Goal: Task Accomplishment & Management: Use online tool/utility

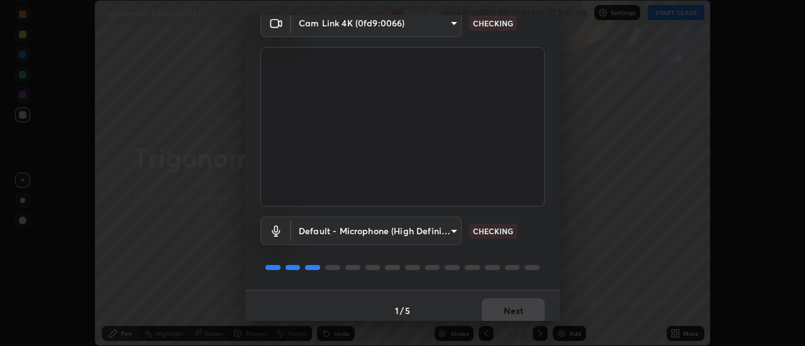
scroll to position [66, 0]
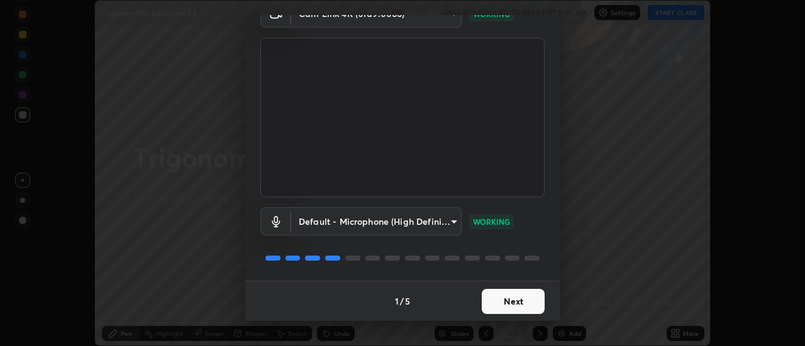
click at [512, 297] on button "Next" at bounding box center [513, 301] width 63 height 25
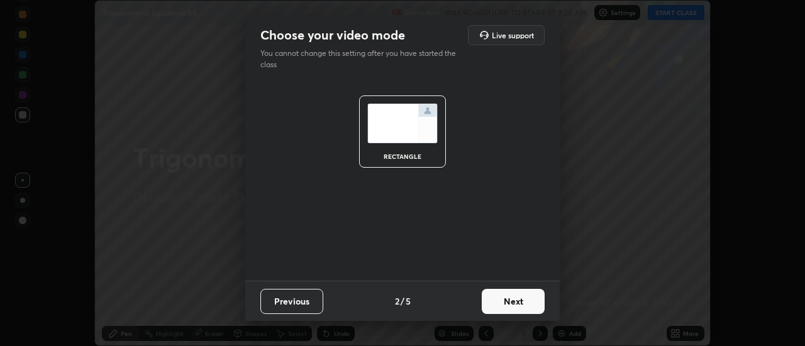
scroll to position [0, 0]
click at [518, 298] on button "Next" at bounding box center [513, 301] width 63 height 25
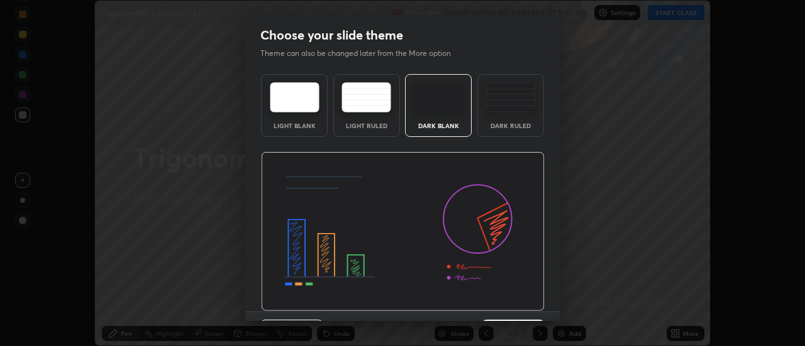
click at [528, 302] on img at bounding box center [403, 232] width 284 height 160
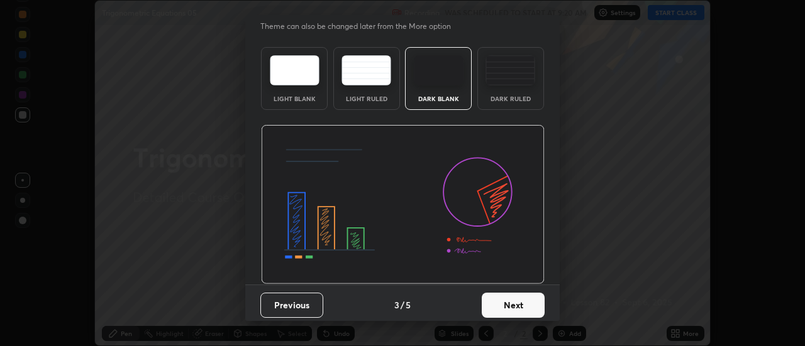
click at [527, 305] on button "Next" at bounding box center [513, 305] width 63 height 25
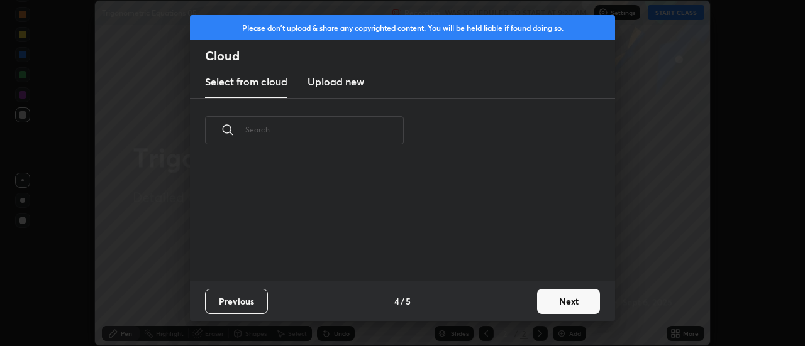
scroll to position [0, 0]
click at [548, 299] on button "Next" at bounding box center [568, 301] width 63 height 25
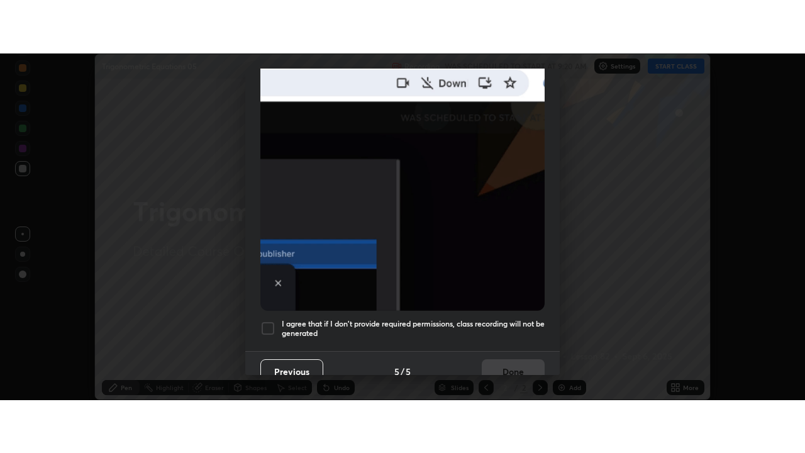
scroll to position [322, 0]
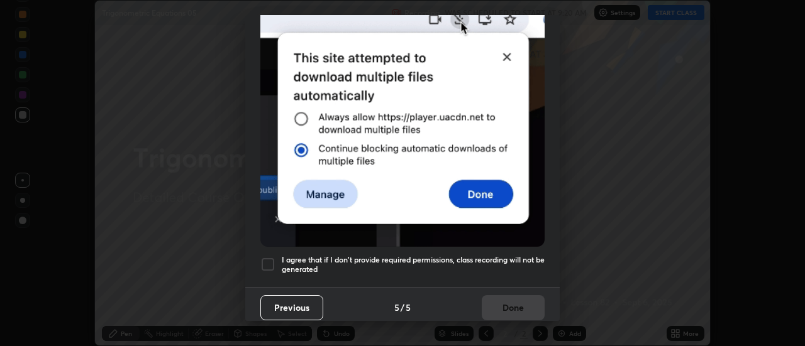
click at [510, 256] on h5 "I agree that if I don't provide required permissions, class recording will not …" at bounding box center [413, 264] width 263 height 19
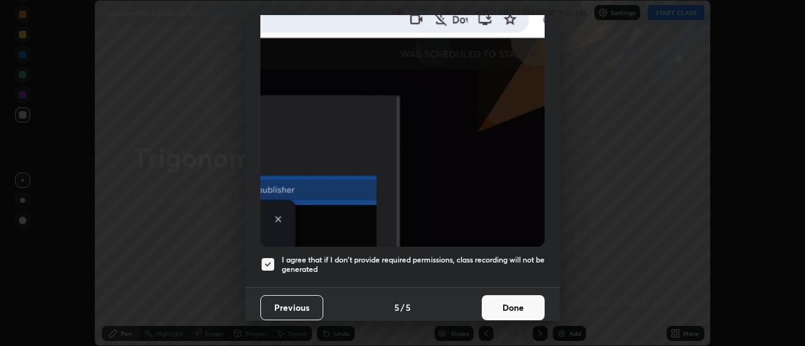
click at [513, 302] on button "Done" at bounding box center [513, 307] width 63 height 25
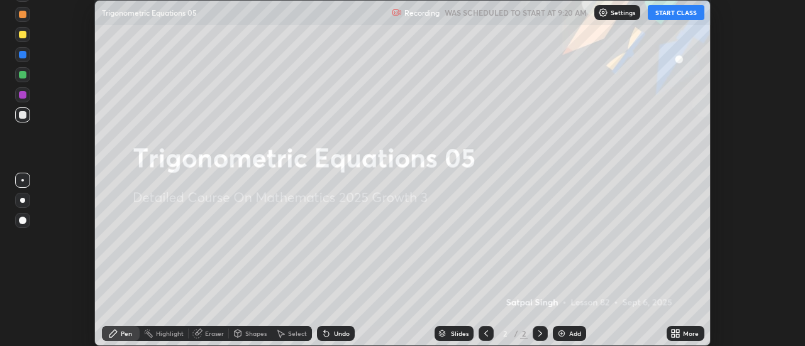
click at [675, 12] on button "START CLASS" at bounding box center [675, 12] width 57 height 15
click at [678, 336] on icon at bounding box center [677, 335] width 3 height 3
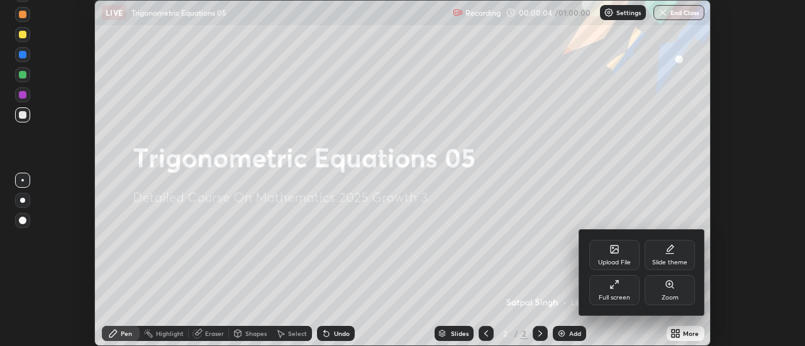
click at [622, 290] on div "Full screen" at bounding box center [614, 290] width 50 height 30
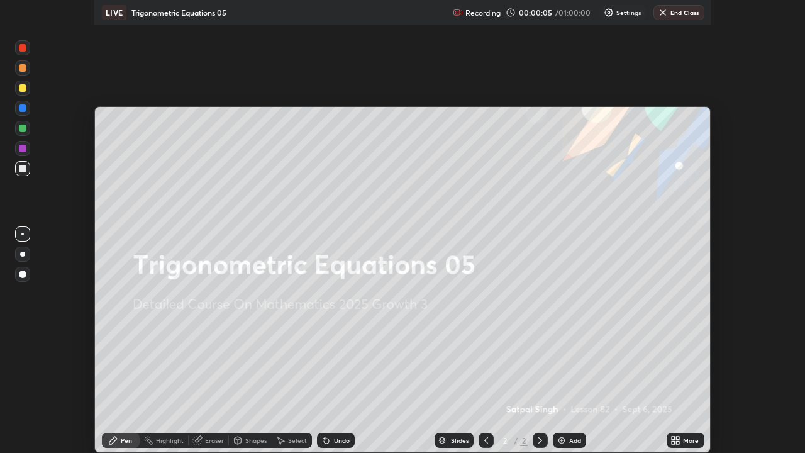
scroll to position [453, 805]
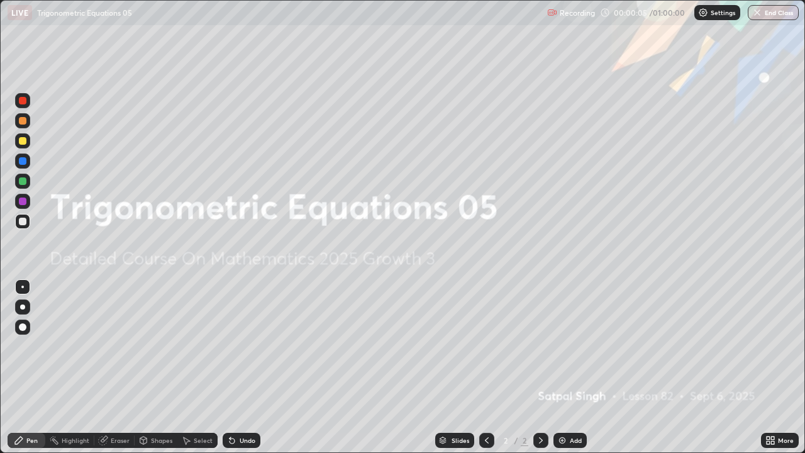
click at [574, 346] on div "Add" at bounding box center [576, 440] width 12 height 6
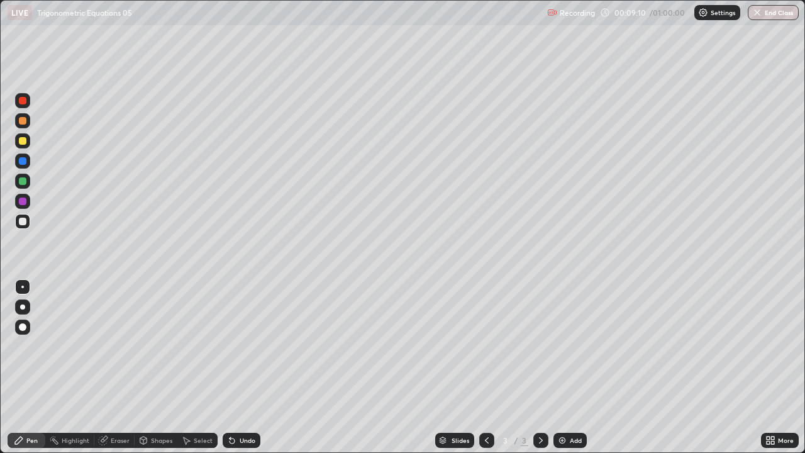
click at [207, 346] on div "Select" at bounding box center [203, 440] width 19 height 6
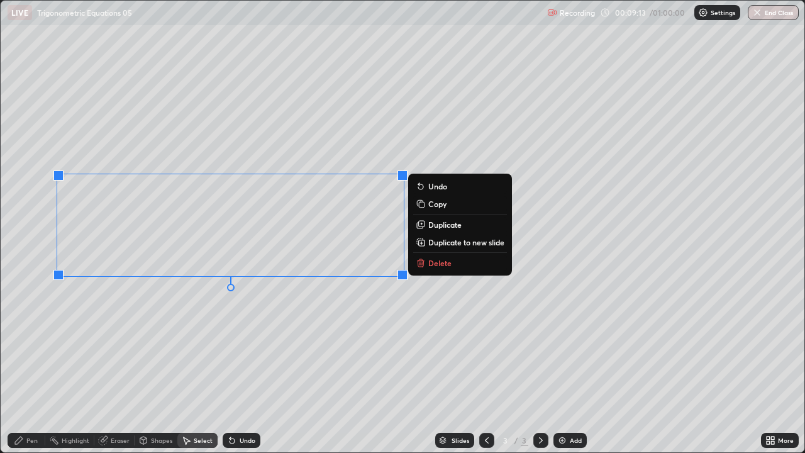
click at [431, 263] on p "Delete" at bounding box center [439, 263] width 23 height 10
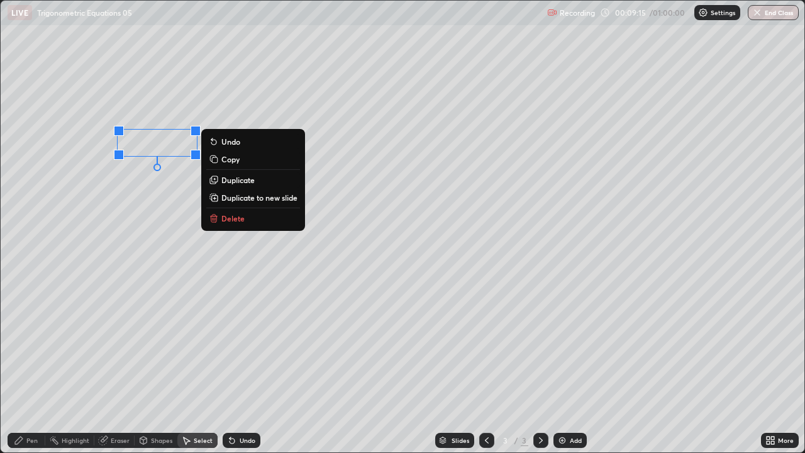
click at [224, 224] on button "Delete" at bounding box center [253, 218] width 94 height 15
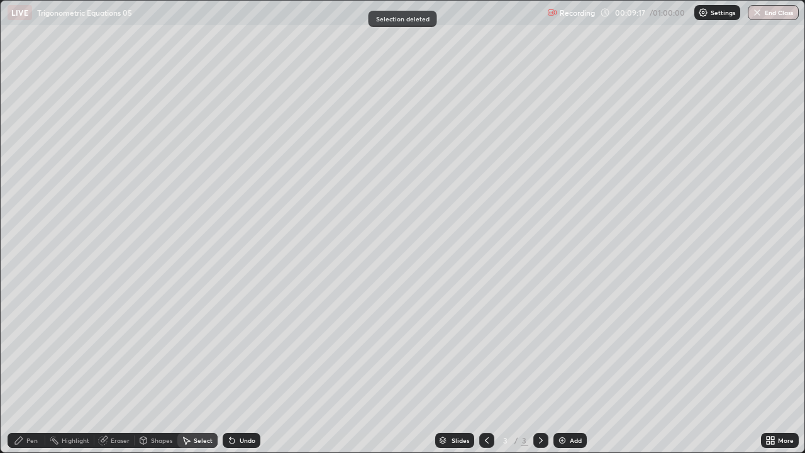
click at [41, 346] on div "Pen" at bounding box center [27, 439] width 38 height 15
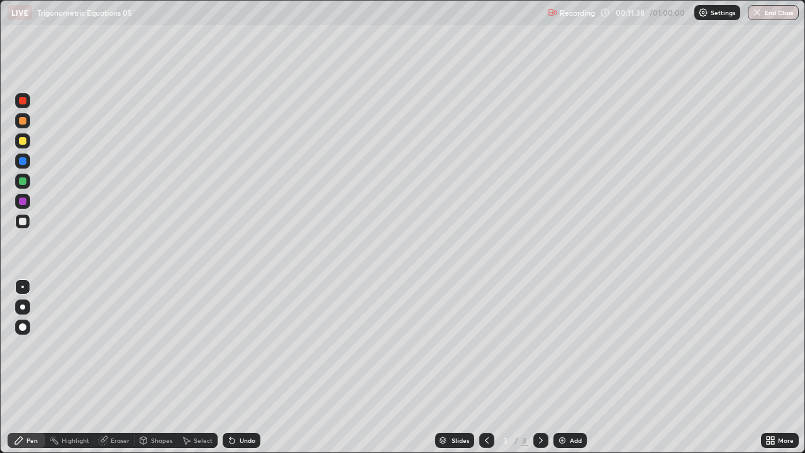
click at [128, 346] on div "Eraser" at bounding box center [114, 439] width 40 height 15
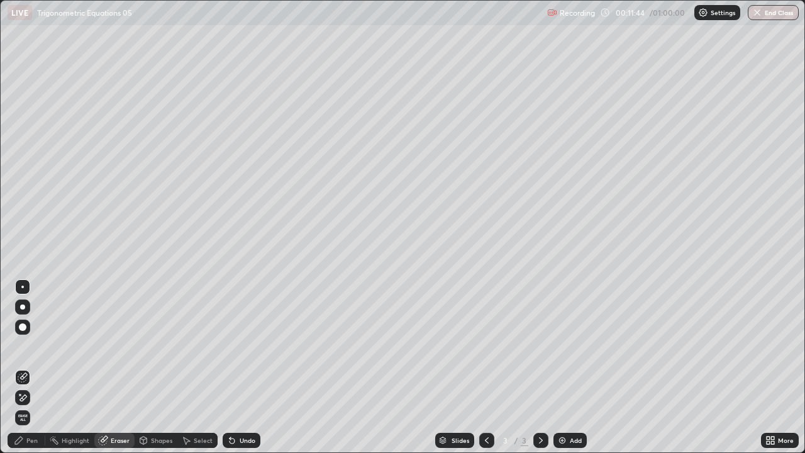
click at [40, 346] on div "Pen" at bounding box center [27, 439] width 38 height 15
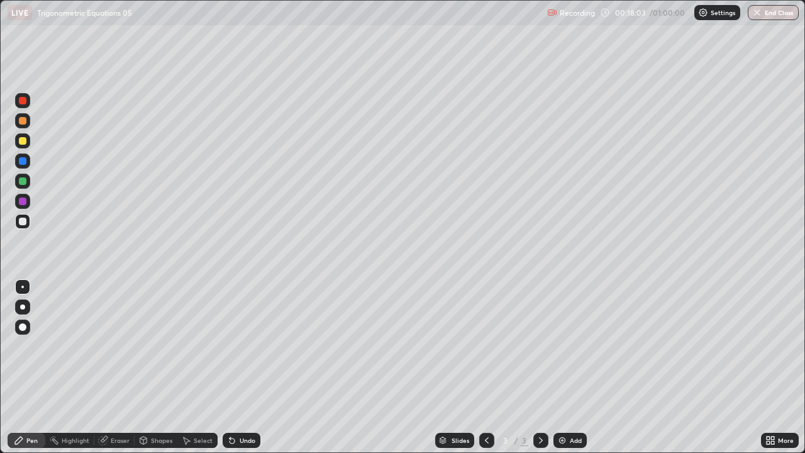
click at [106, 346] on icon at bounding box center [103, 440] width 10 height 10
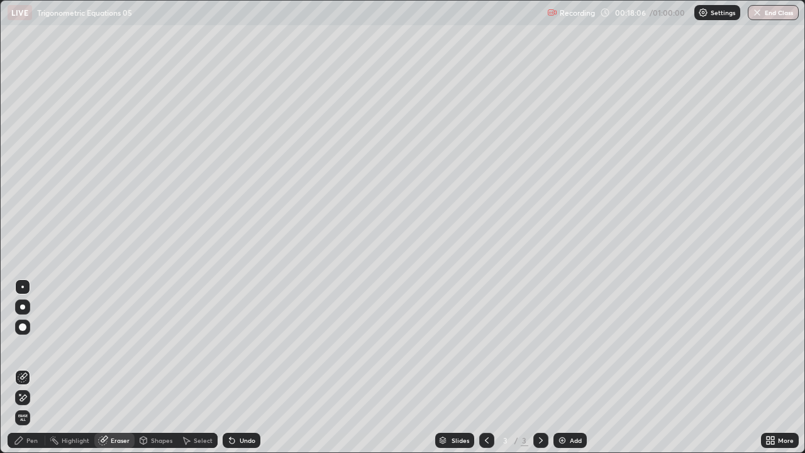
click at [23, 346] on icon at bounding box center [19, 440] width 10 height 10
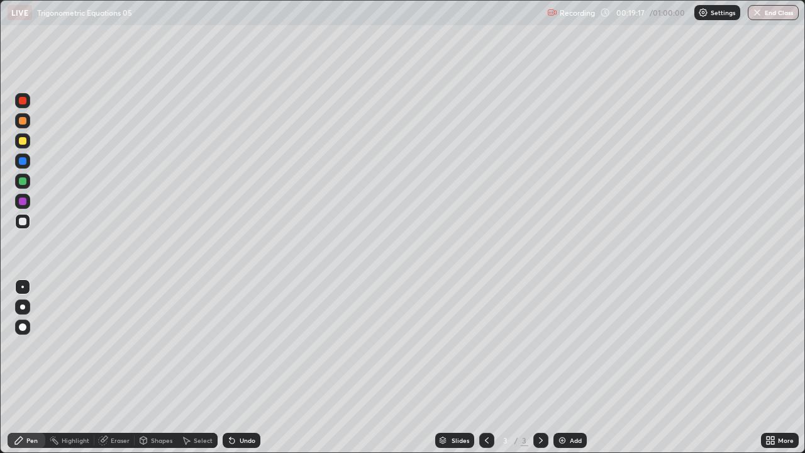
click at [204, 346] on div "Select" at bounding box center [197, 439] width 40 height 15
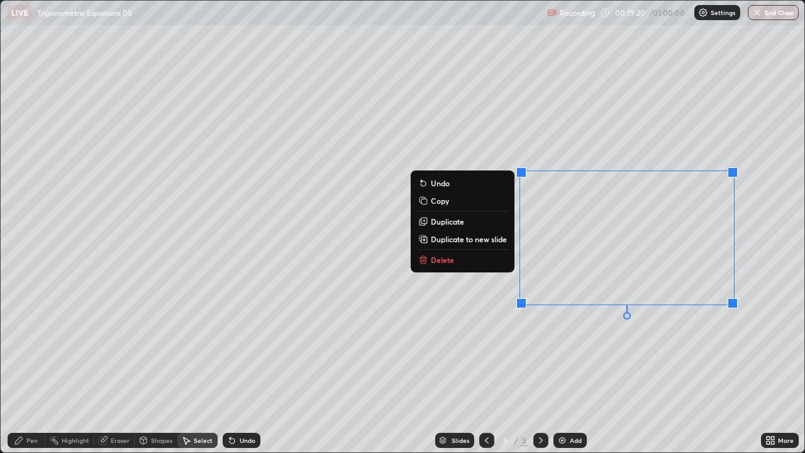
click at [579, 346] on div "0 ° Undo Copy Duplicate Duplicate to new slide Delete" at bounding box center [402, 226] width 803 height 451
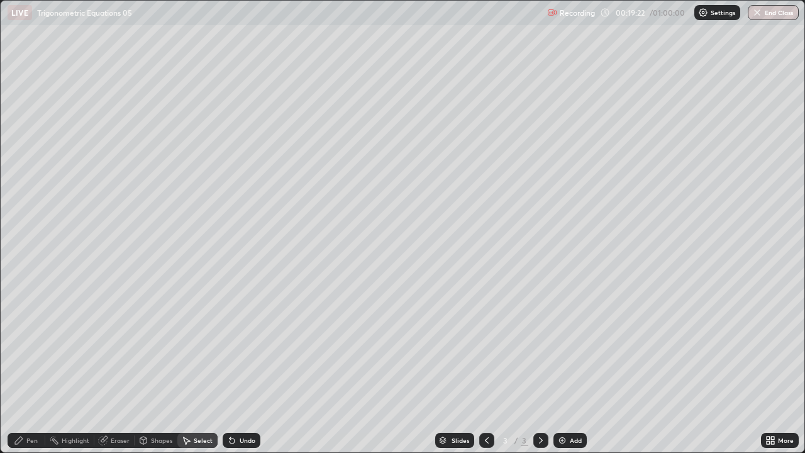
click at [35, 346] on div "Pen" at bounding box center [31, 440] width 11 height 6
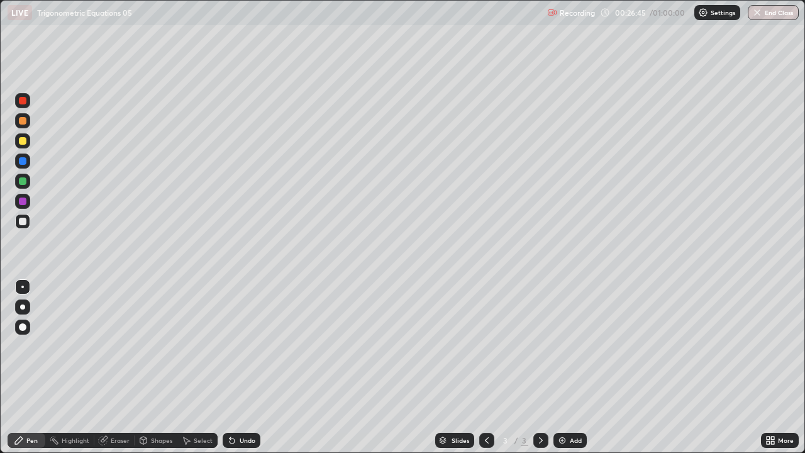
click at [559, 346] on img at bounding box center [562, 440] width 10 height 10
click at [117, 346] on div "Eraser" at bounding box center [120, 440] width 19 height 6
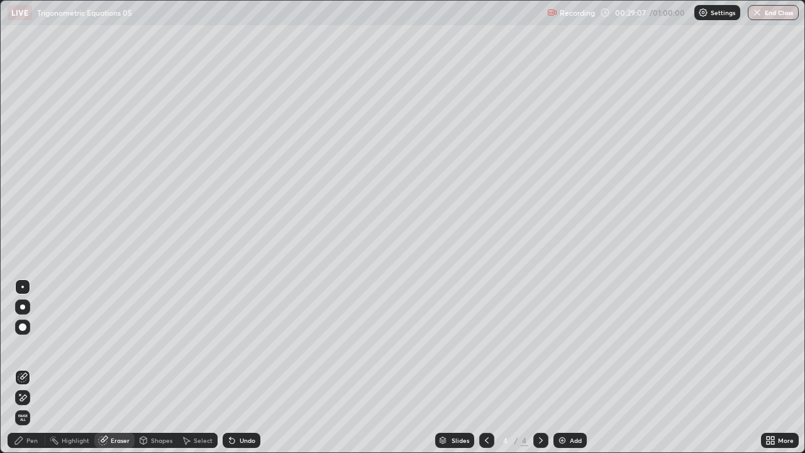
click at [26, 346] on icon at bounding box center [23, 397] width 10 height 11
click at [35, 346] on div "Pen" at bounding box center [31, 440] width 11 height 6
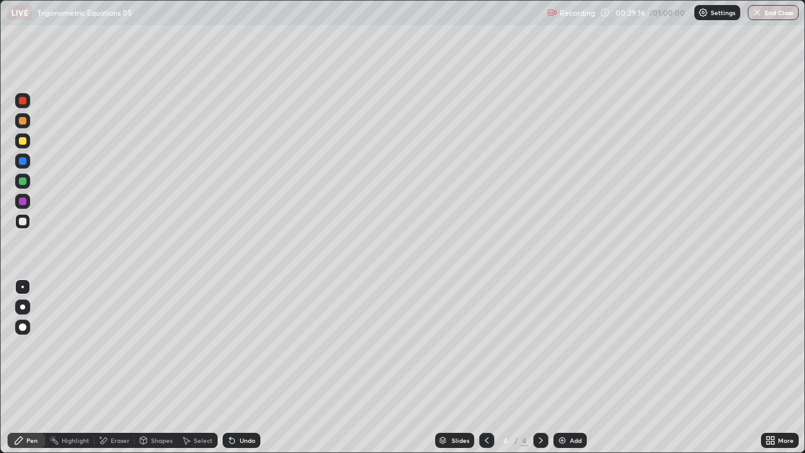
click at [24, 224] on div at bounding box center [23, 221] width 8 height 8
click at [123, 346] on div "Eraser" at bounding box center [120, 440] width 19 height 6
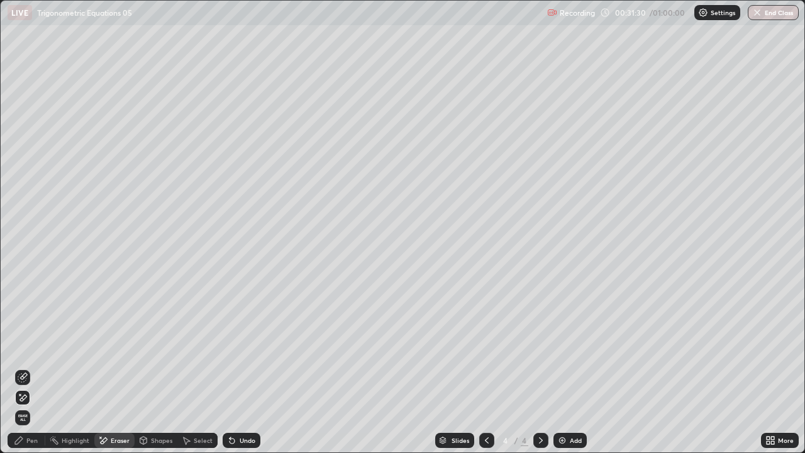
click at [41, 346] on div "Pen" at bounding box center [27, 439] width 38 height 15
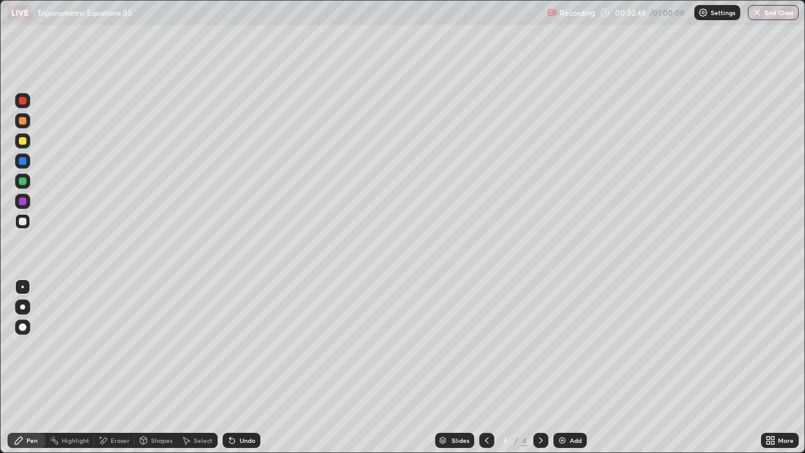
click at [124, 346] on div "Eraser" at bounding box center [120, 440] width 19 height 6
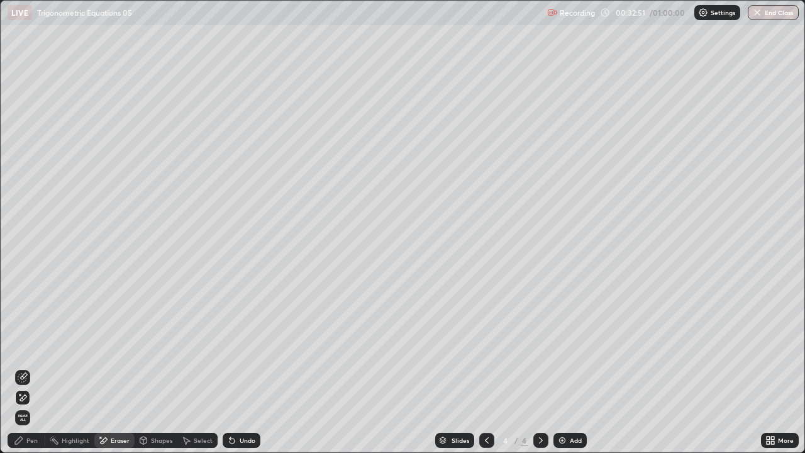
click at [36, 346] on div "Pen" at bounding box center [31, 440] width 11 height 6
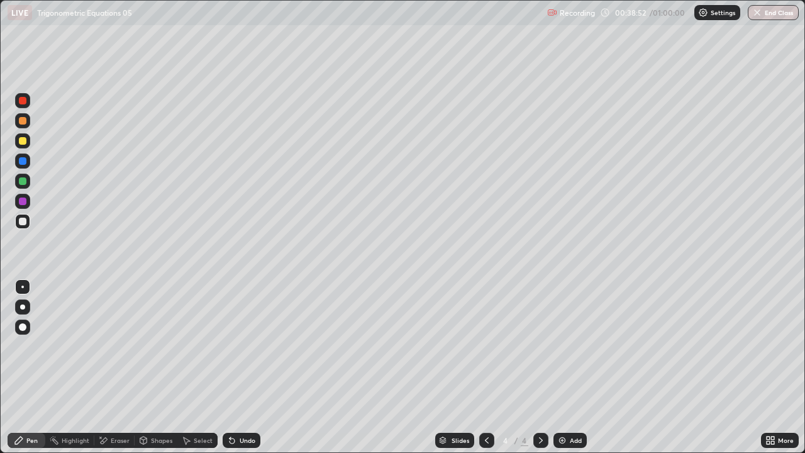
click at [113, 346] on div "Eraser" at bounding box center [114, 439] width 40 height 15
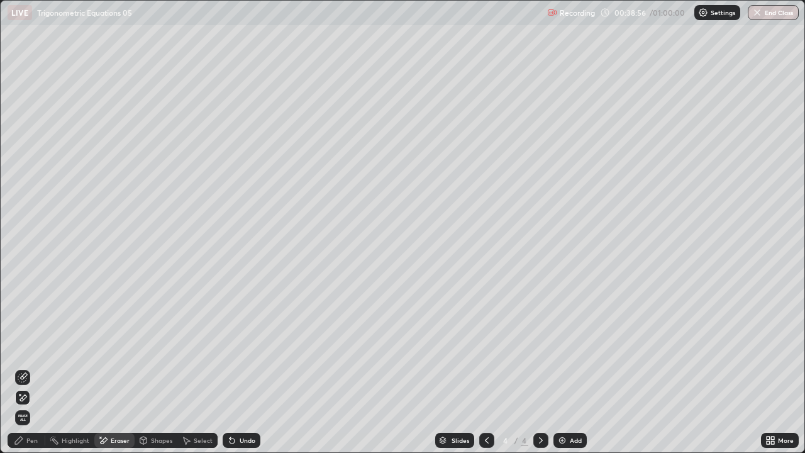
click at [27, 346] on div "Pen" at bounding box center [27, 439] width 38 height 15
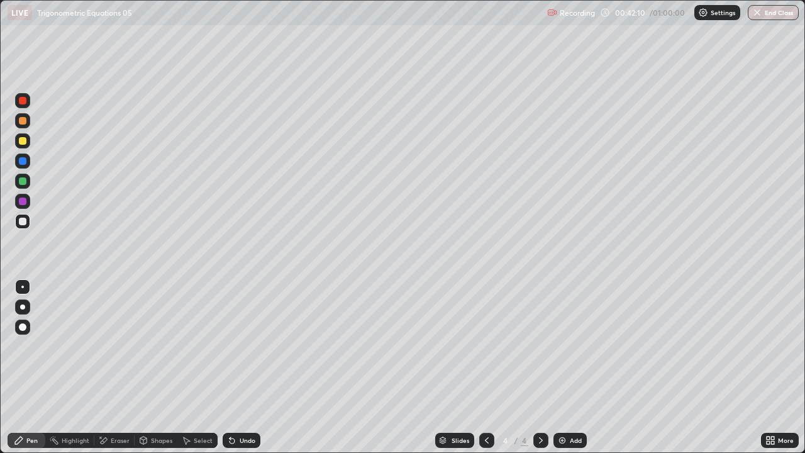
click at [559, 346] on img at bounding box center [562, 440] width 10 height 10
click at [479, 346] on div at bounding box center [486, 439] width 15 height 15
click at [536, 346] on icon at bounding box center [541, 440] width 10 height 10
click at [484, 346] on icon at bounding box center [487, 440] width 10 height 10
click at [537, 346] on div at bounding box center [540, 439] width 15 height 15
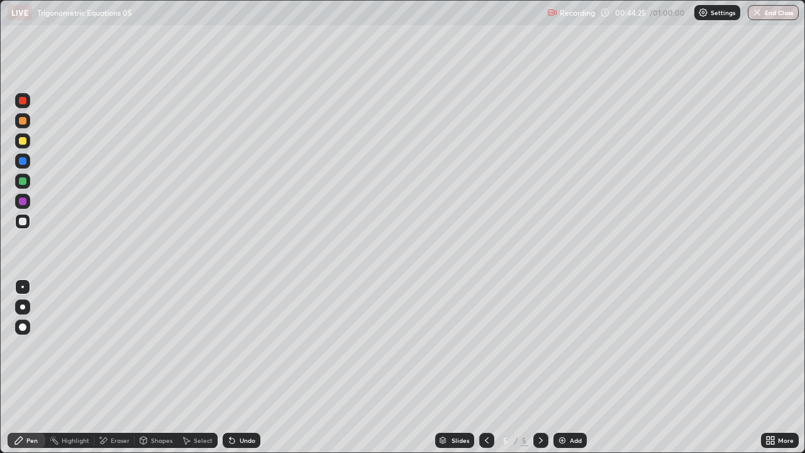
click at [240, 346] on div "Undo" at bounding box center [248, 440] width 16 height 6
click at [123, 346] on div "Eraser" at bounding box center [120, 440] width 19 height 6
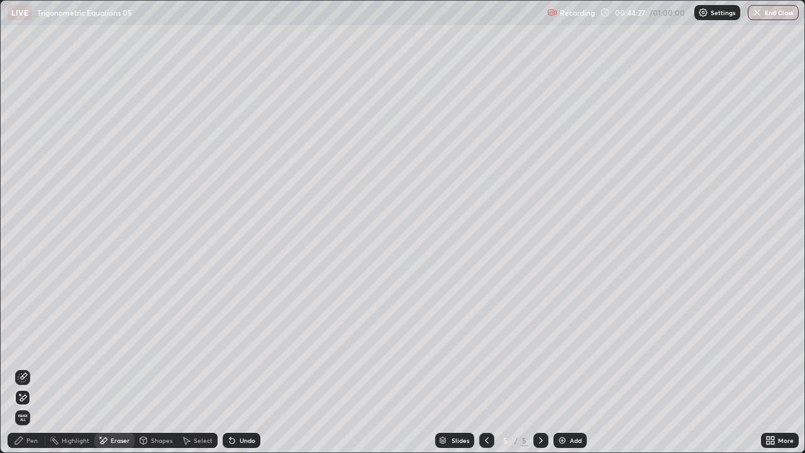
click at [30, 346] on div "Pen" at bounding box center [31, 440] width 11 height 6
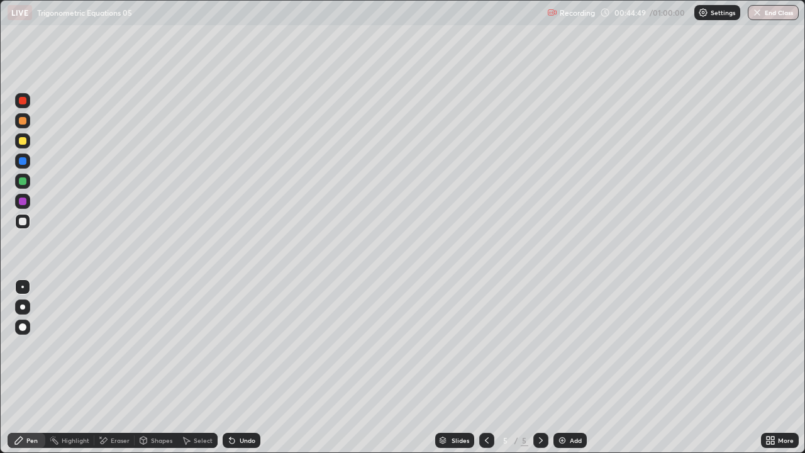
click at [485, 346] on icon at bounding box center [487, 440] width 10 height 10
click at [539, 346] on icon at bounding box center [541, 440] width 10 height 10
click at [255, 346] on div "Undo" at bounding box center [242, 439] width 38 height 15
click at [256, 346] on div "Undo" at bounding box center [242, 439] width 38 height 15
click at [485, 346] on icon at bounding box center [487, 440] width 10 height 10
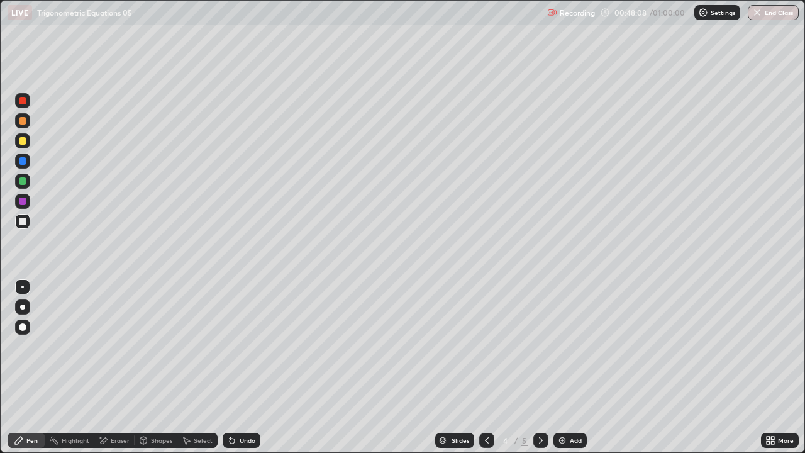
click at [487, 346] on div at bounding box center [486, 439] width 15 height 15
click at [545, 346] on div at bounding box center [540, 439] width 15 height 15
click at [122, 346] on div "Eraser" at bounding box center [120, 440] width 19 height 6
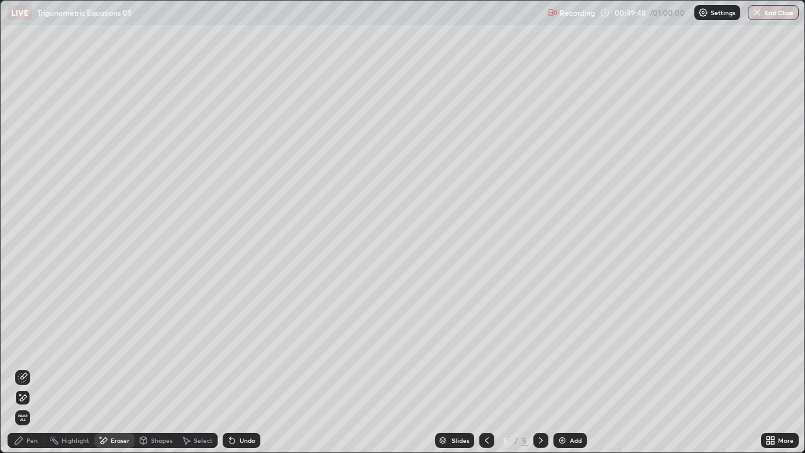
click at [30, 346] on div "Pen" at bounding box center [31, 440] width 11 height 6
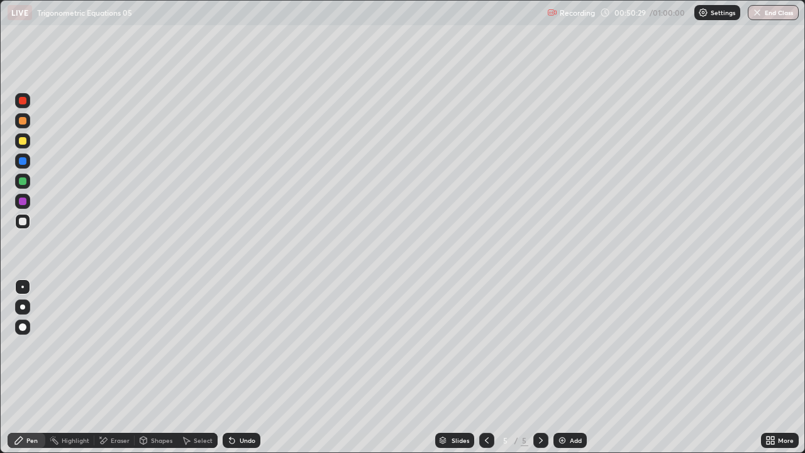
click at [485, 346] on icon at bounding box center [487, 440] width 10 height 10
click at [486, 346] on icon at bounding box center [487, 440] width 10 height 10
click at [540, 346] on icon at bounding box center [541, 440] width 10 height 10
click at [539, 346] on icon at bounding box center [541, 440] width 10 height 10
click at [763, 14] on button "End Class" at bounding box center [774, 12] width 50 height 15
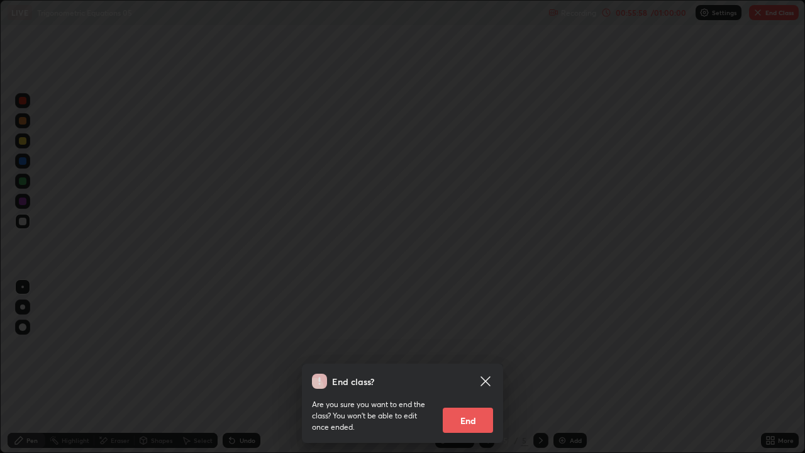
click at [478, 346] on button "End" at bounding box center [468, 419] width 50 height 25
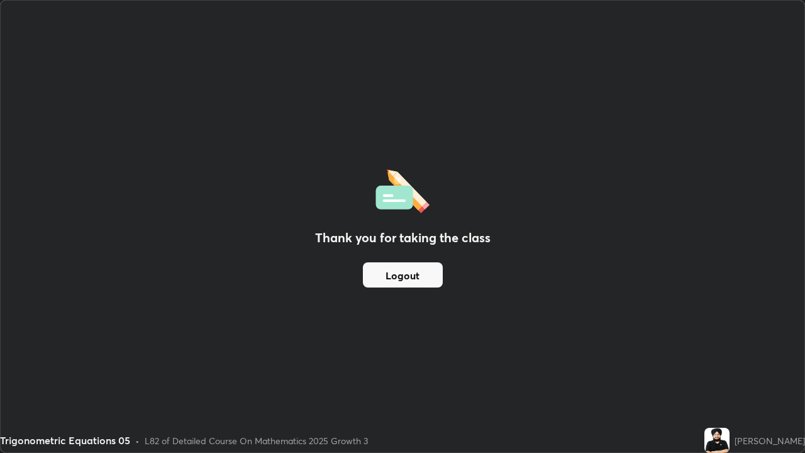
click at [402, 280] on button "Logout" at bounding box center [403, 274] width 80 height 25
click at [407, 275] on button "Logout" at bounding box center [403, 274] width 80 height 25
